Goal: Understand process/instructions

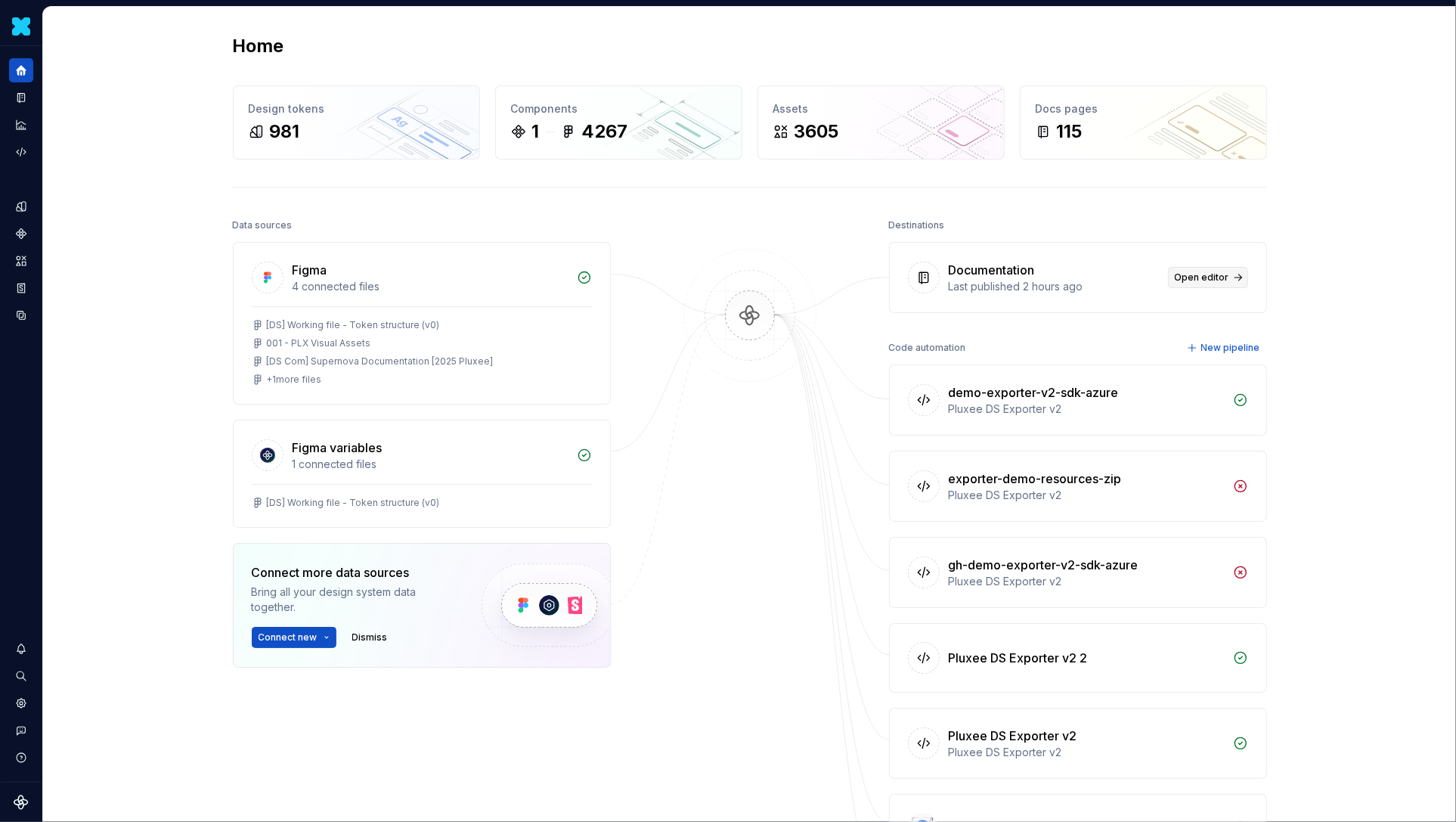
click at [1198, 279] on span "Open editor" at bounding box center [1202, 278] width 54 height 12
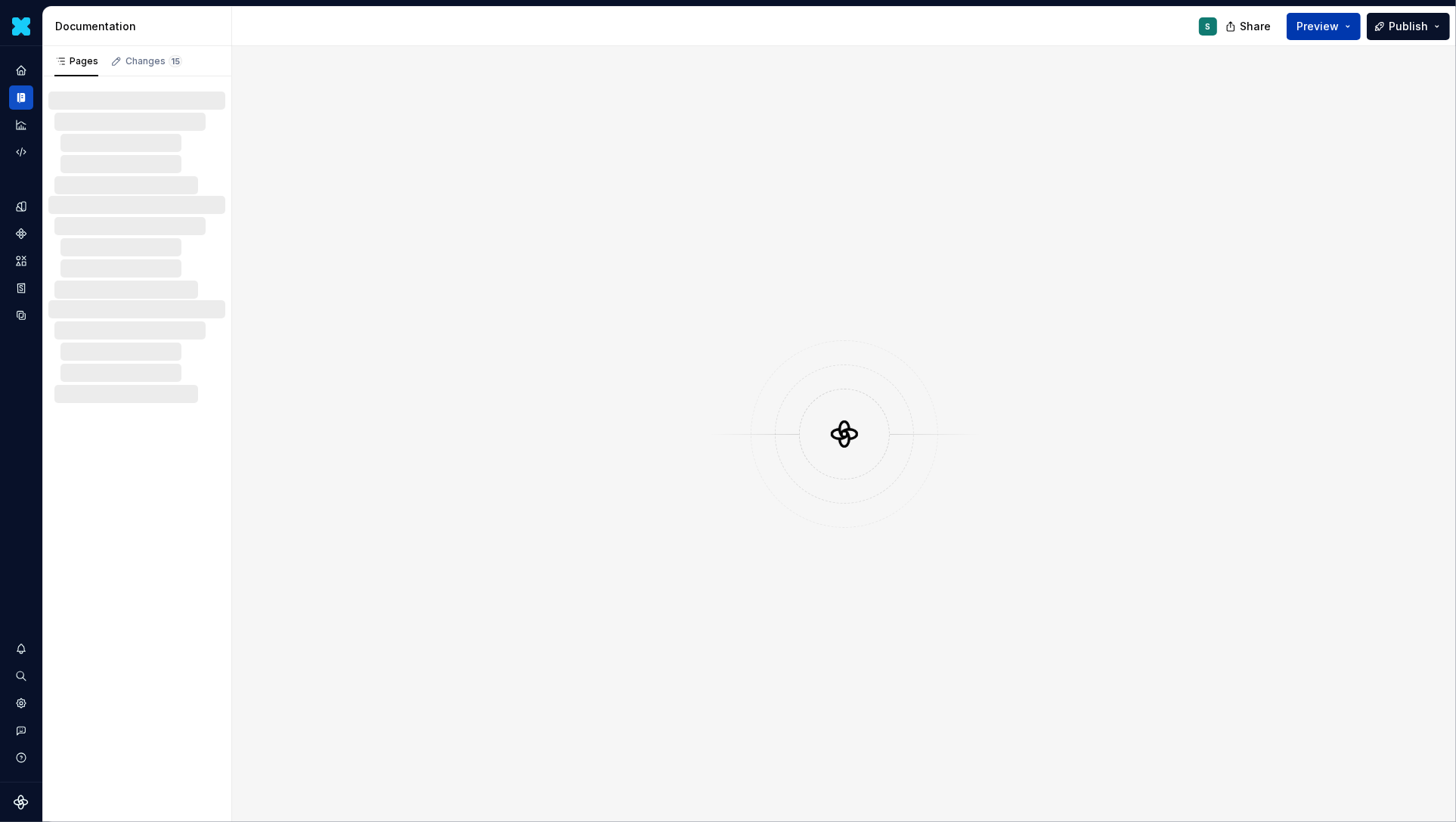
click at [1308, 29] on span "Preview" at bounding box center [1317, 26] width 42 height 15
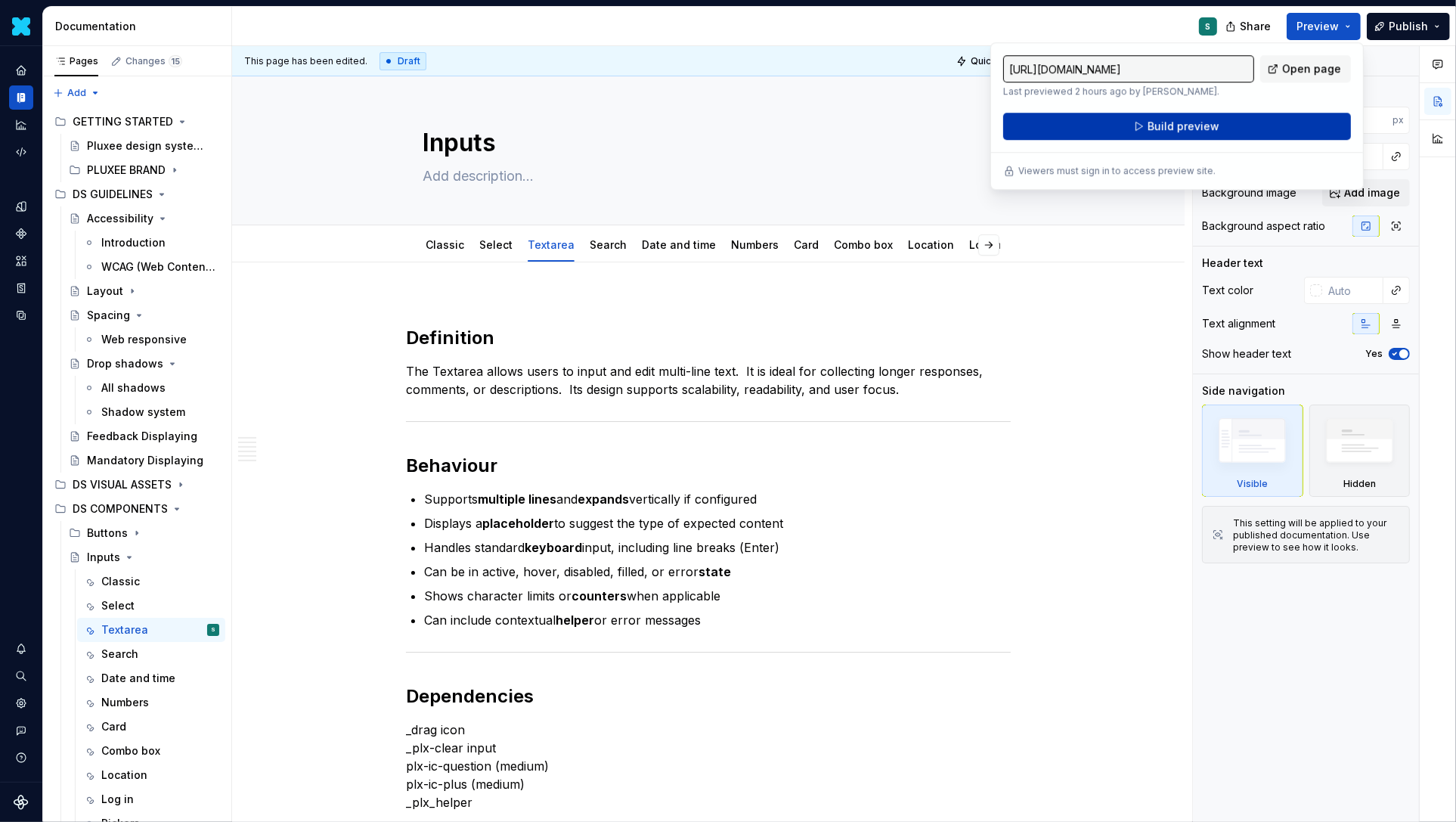
click at [1191, 126] on span "Build preview" at bounding box center [1184, 126] width 72 height 15
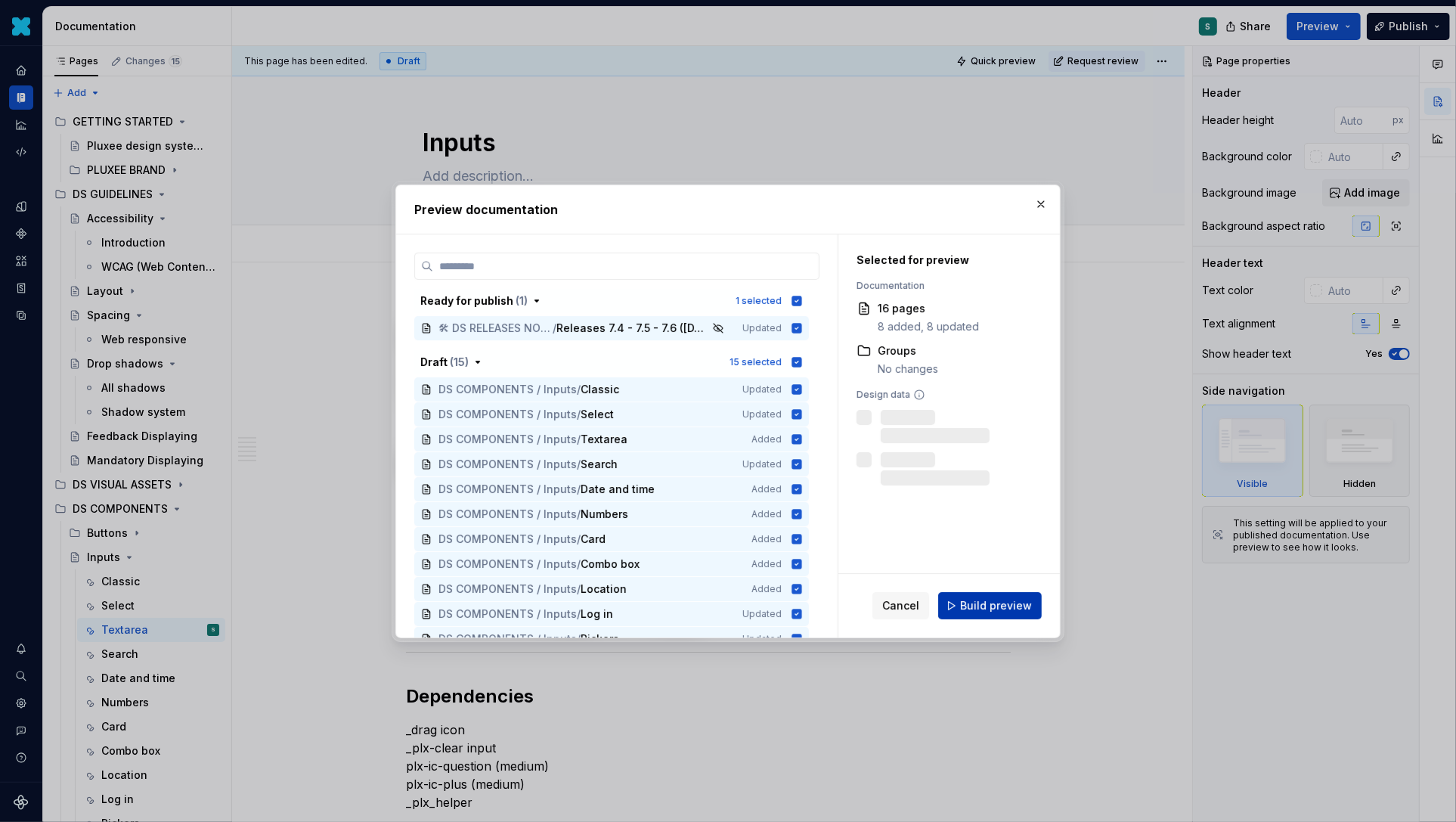
click at [994, 599] on span "Build preview" at bounding box center [996, 605] width 72 height 15
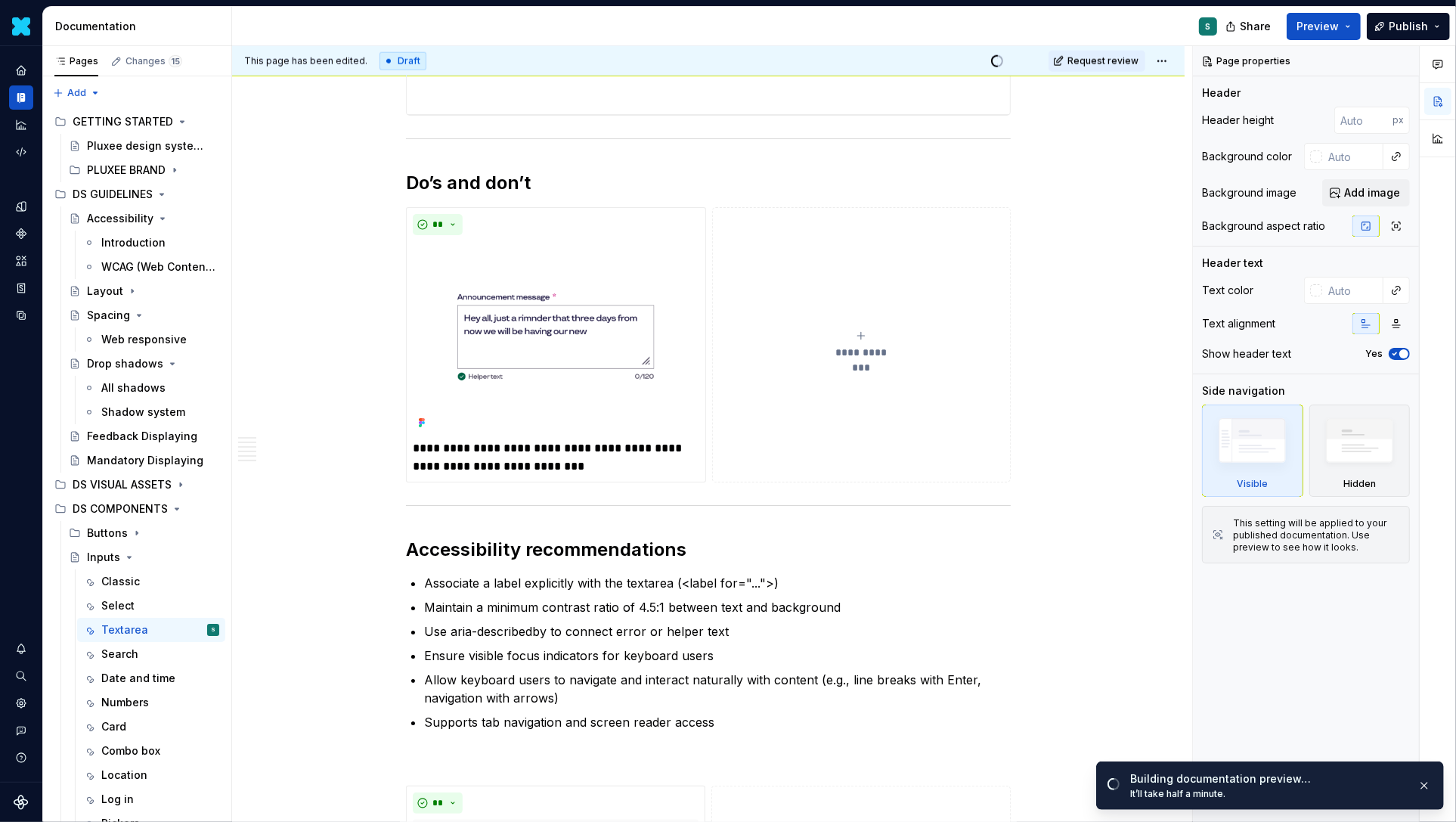
scroll to position [1900, 0]
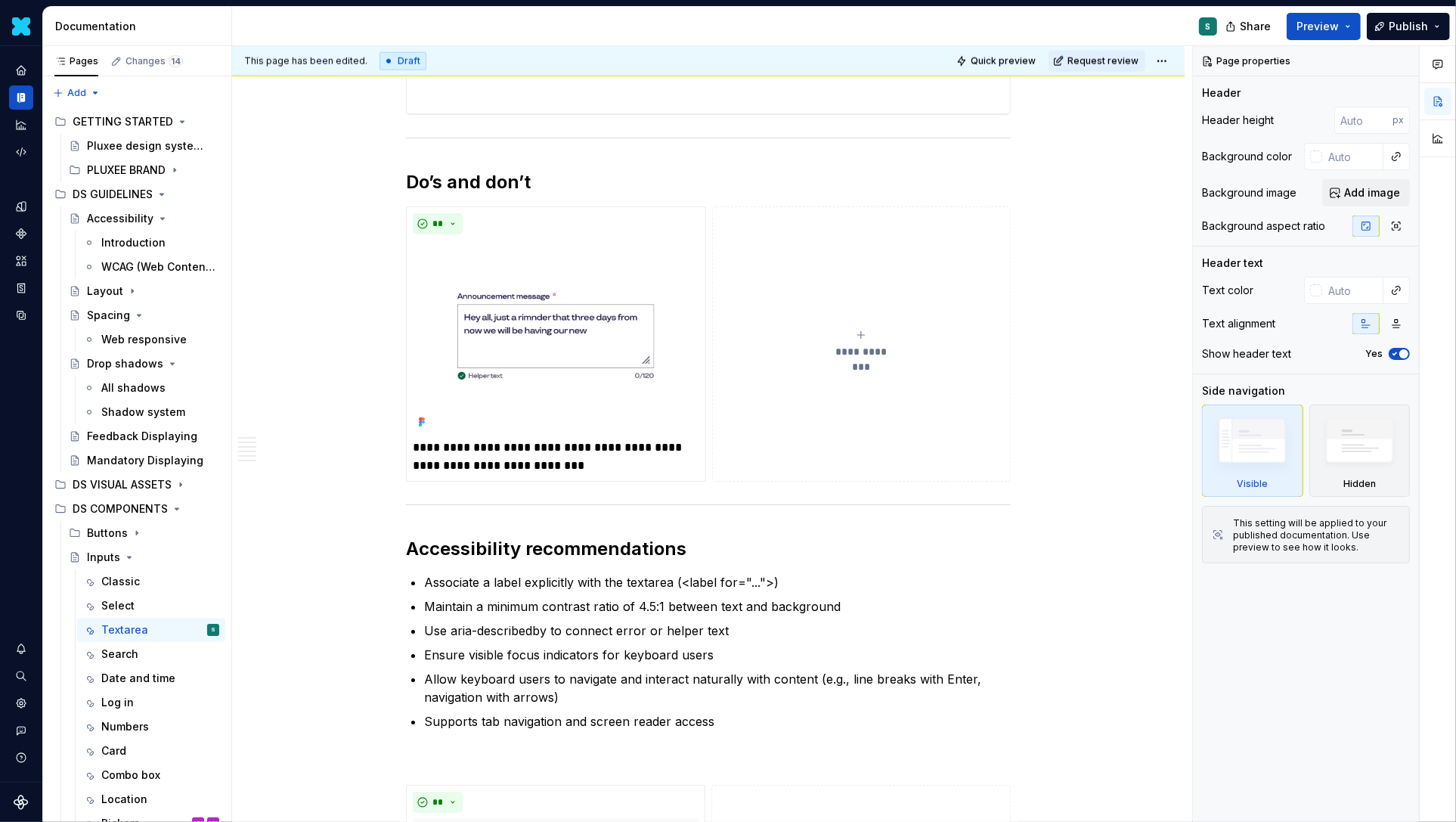
type textarea "*"
